Goal: Find specific page/section: Find specific page/section

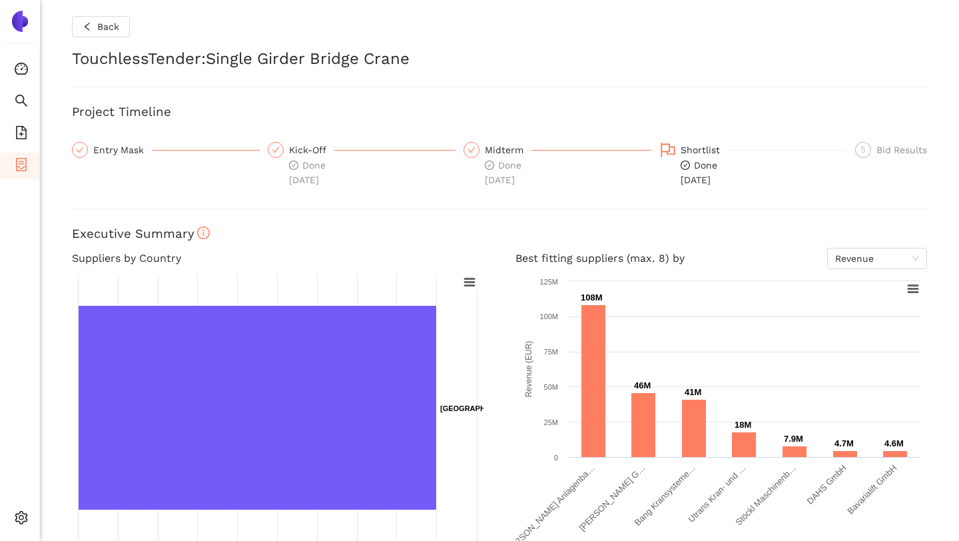
scroll to position [547, 0]
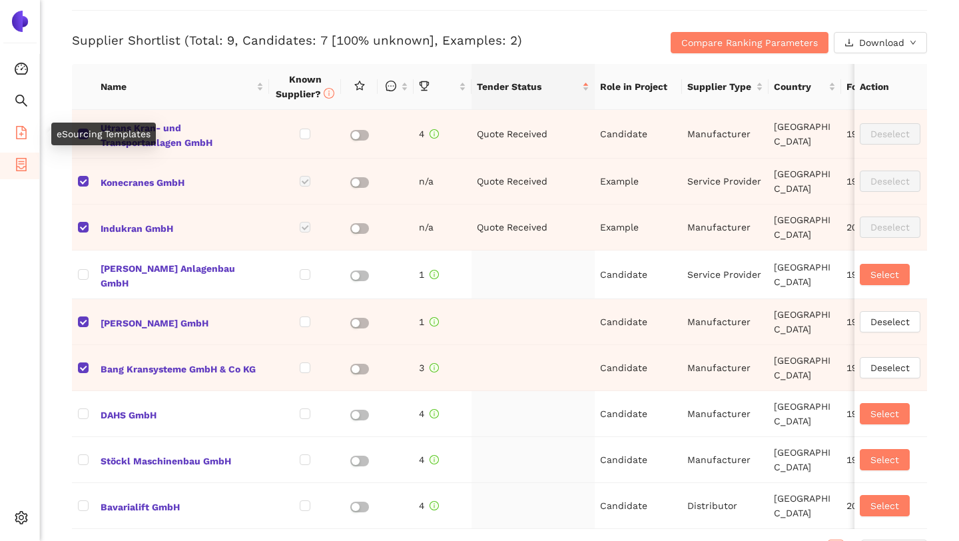
click at [15, 124] on span "file-add" at bounding box center [21, 134] width 13 height 27
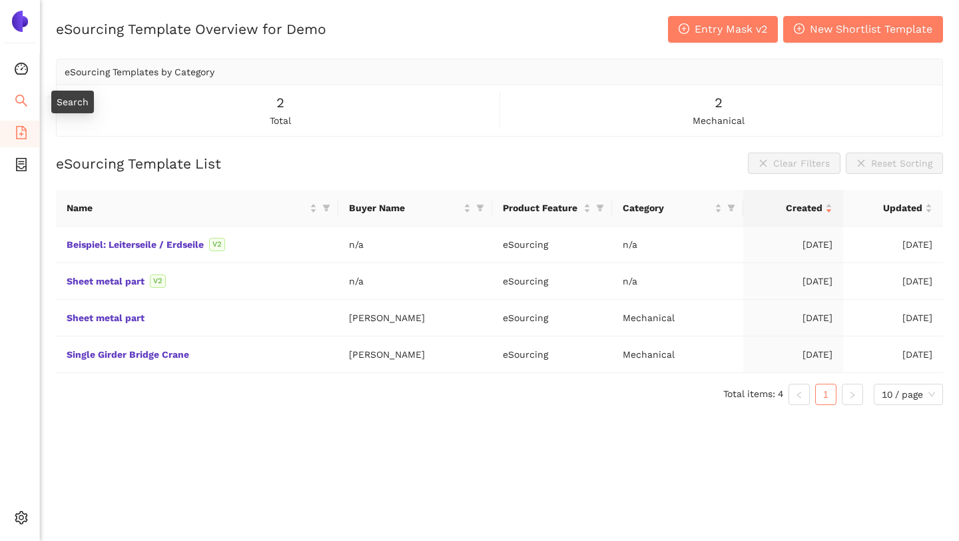
click at [19, 102] on icon "search" at bounding box center [21, 101] width 12 height 12
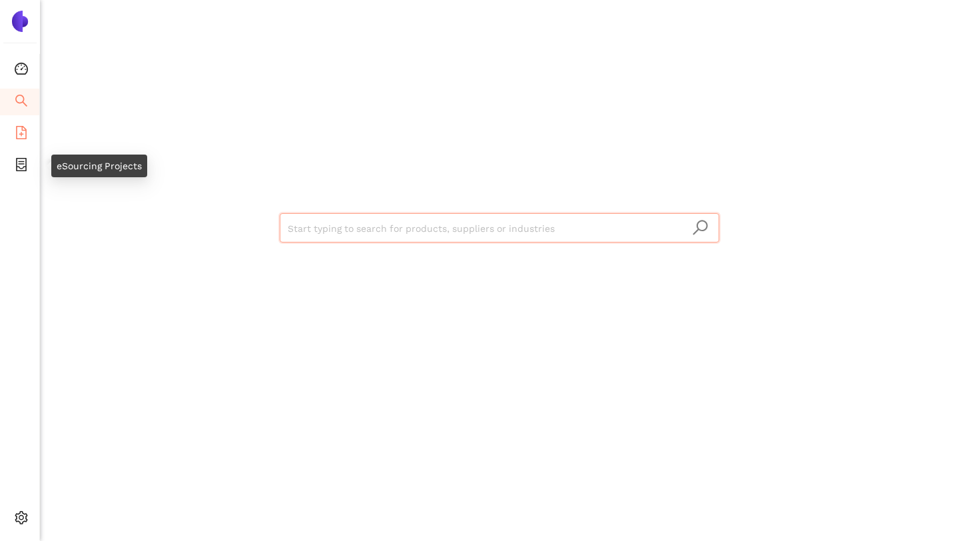
click at [19, 131] on icon "file-add" at bounding box center [21, 132] width 13 height 13
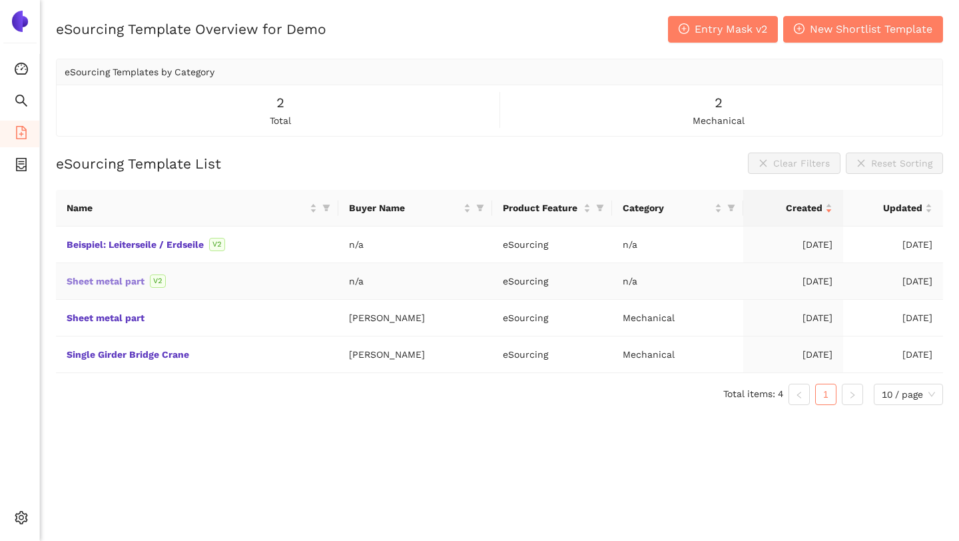
click at [0, 0] on link "Sheet metal part" at bounding box center [0, 0] width 0 height 0
